Goal: Task Accomplishment & Management: Use online tool/utility

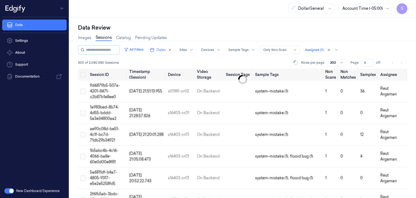
scroll to position [1659, 0]
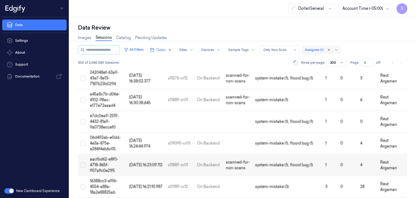
click at [316, 51] on div at bounding box center [314, 49] width 19 height 5
click at [183, 41] on div "Images Sessions Catalog Pending Updates" at bounding box center [242, 38] width 329 height 14
click at [141, 51] on button "All Filters" at bounding box center [134, 49] width 24 height 9
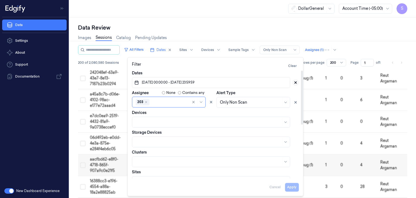
click at [295, 82] on icon at bounding box center [296, 82] width 2 height 2
click at [201, 81] on button "Pick a date" at bounding box center [211, 82] width 158 height 11
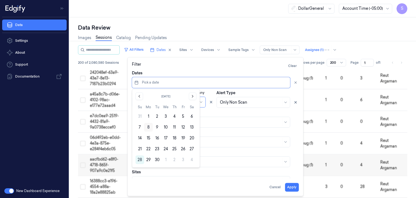
click at [148, 128] on button "8" at bounding box center [148, 127] width 9 height 9
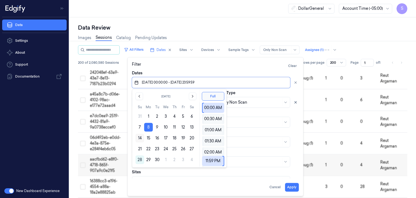
click at [140, 139] on button "14" at bounding box center [139, 137] width 9 height 9
type input "[DATE] 00:00:00 - [DATE] 23:59:59"
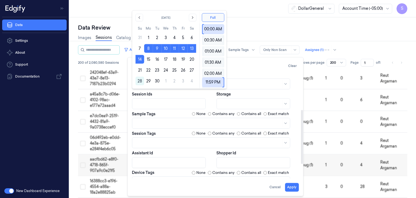
scroll to position [107, 0]
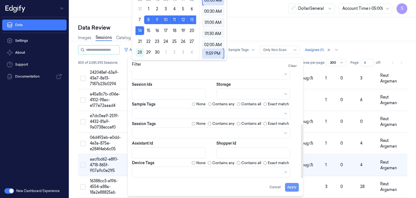
click at [294, 190] on button "Apply" at bounding box center [292, 186] width 14 height 9
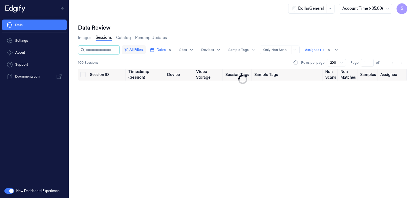
click at [144, 48] on button "All Filters" at bounding box center [134, 49] width 24 height 9
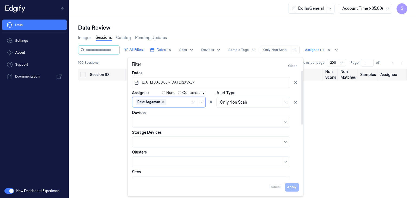
click at [162, 103] on icon "Remove ,Reut Argaman" at bounding box center [162, 101] width 3 height 3
click at [214, 33] on div "Images Sessions Catalog Pending Updates" at bounding box center [242, 38] width 329 height 14
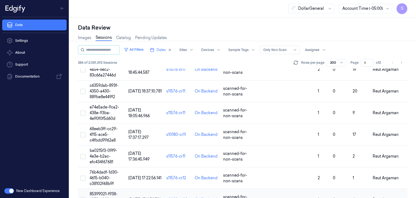
scroll to position [4208, 0]
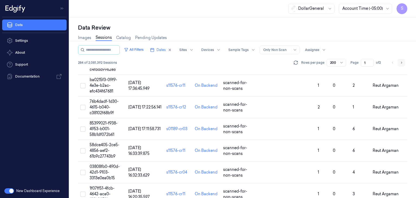
click at [403, 62] on button "Go to next page" at bounding box center [401, 63] width 8 height 8
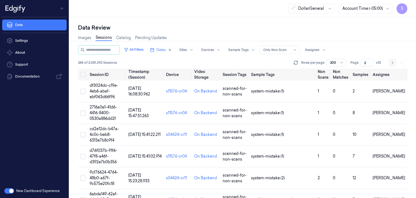
click at [393, 60] on icon "Go to previous page" at bounding box center [392, 62] width 3 height 4
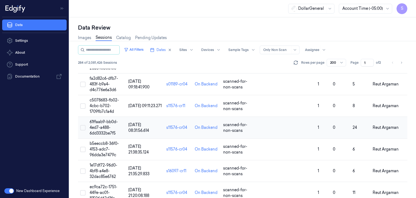
scroll to position [2228, 0]
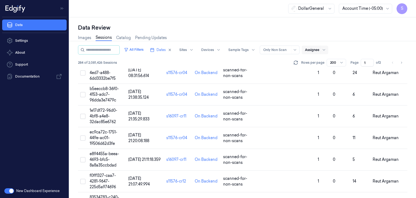
click at [316, 52] on div at bounding box center [312, 49] width 14 height 5
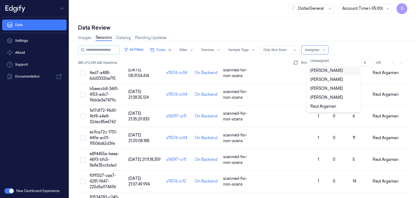
click at [326, 70] on div "[PERSON_NAME]" at bounding box center [326, 71] width 32 height 6
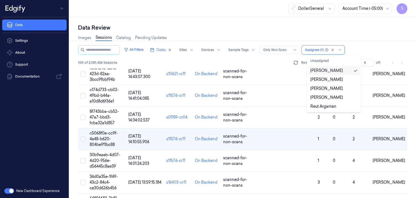
scroll to position [1686, 0]
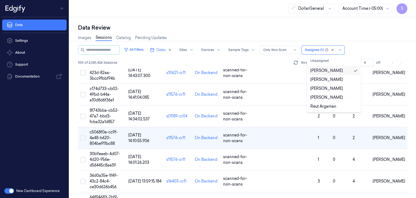
click at [357, 52] on div "All Filters Dates Sites Devices Sample Tags Alert Type Only Non Scan option [PE…" at bounding box center [242, 49] width 329 height 9
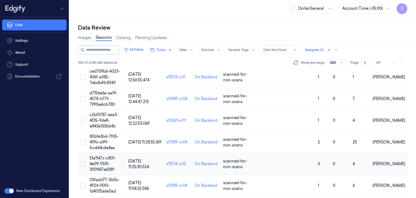
scroll to position [2047, 0]
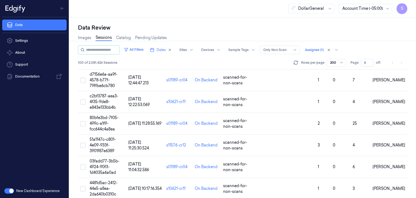
click at [333, 61] on div at bounding box center [333, 62] width 7 height 5
click at [336, 73] on div "50" at bounding box center [336, 73] width 12 height 6
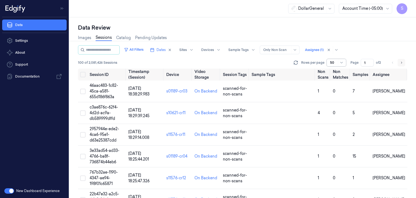
click at [401, 63] on icon "Go to next page" at bounding box center [401, 62] width 3 height 4
type input "2"
